Goal: Information Seeking & Learning: Understand process/instructions

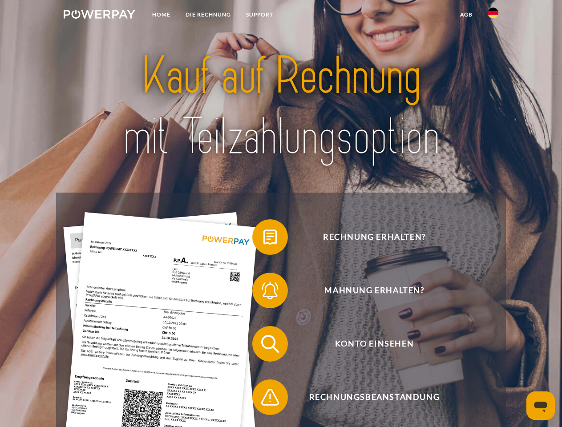
click at [99, 16] on img at bounding box center [100, 14] width 72 height 9
click at [493, 16] on img at bounding box center [492, 13] width 11 height 11
click at [466, 15] on link "agb" at bounding box center [466, 15] width 28 height 16
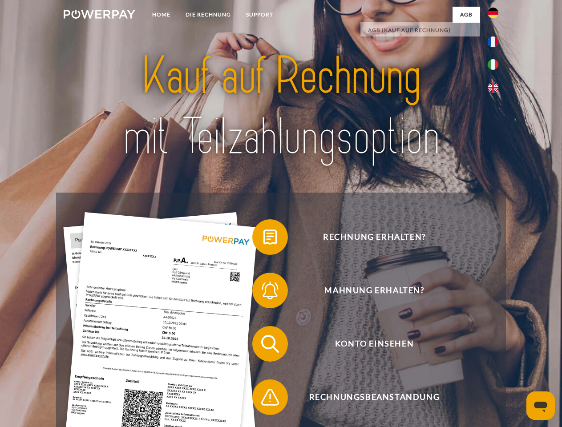
click at [263, 239] on span at bounding box center [256, 237] width 44 height 44
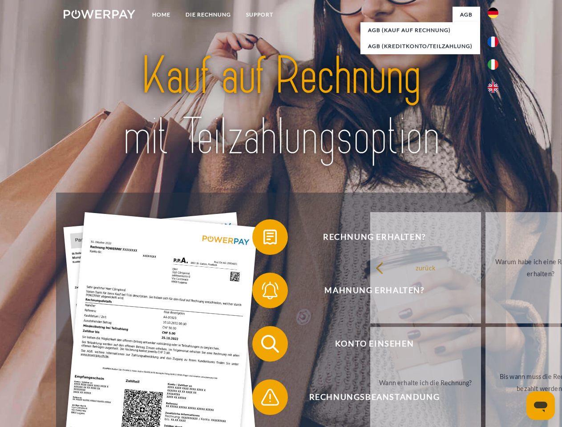
click at [263, 292] on span at bounding box center [256, 290] width 44 height 44
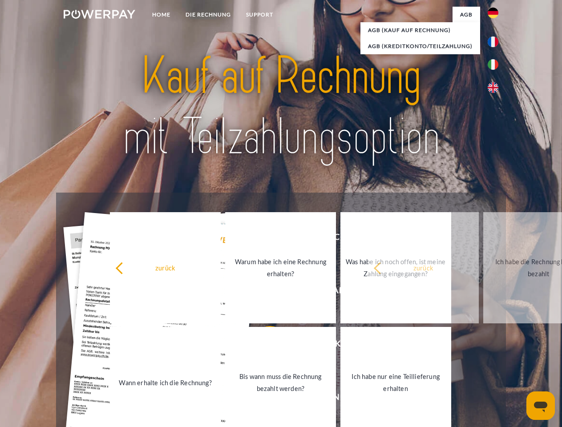
click at [263, 346] on link "Bis wann muss die Rechnung bezahlt werden?" at bounding box center [280, 382] width 111 height 111
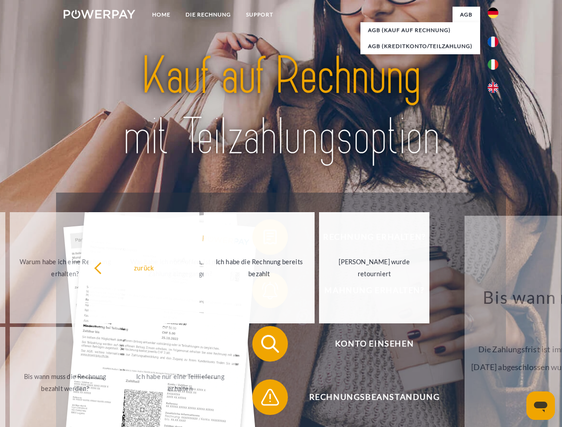
click at [263, 399] on span at bounding box center [256, 397] width 44 height 44
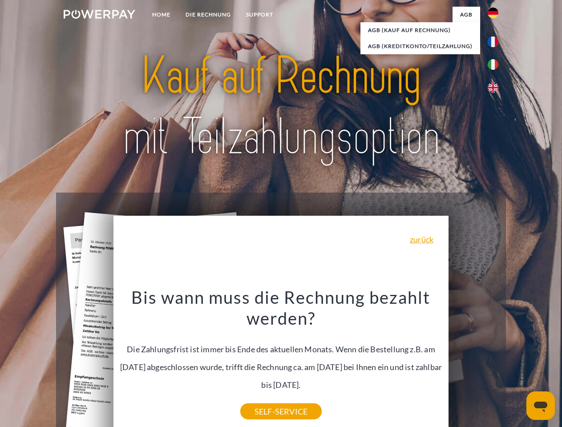
click at [540, 406] on icon "Messaging-Fenster öffnen" at bounding box center [540, 407] width 13 height 11
